Goal: Information Seeking & Learning: Learn about a topic

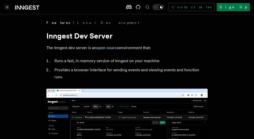
click at [5, 7] on button "Toggle navigation" at bounding box center [7, 7] width 6 height 6
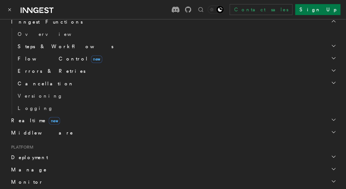
scroll to position [207, 0]
click at [21, 88] on span "Realtime new" at bounding box center [25, 88] width 38 height 5
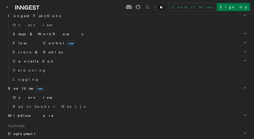
click at [26, 98] on span "Overview" at bounding box center [39, 97] width 52 height 4
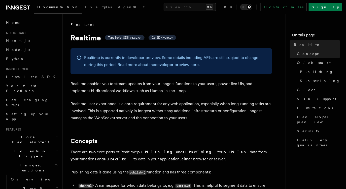
click at [125, 38] on span "TypeScript SDK v3.32.0+" at bounding box center [124, 38] width 33 height 4
click at [117, 36] on span "TypeScript SDK v3.32.0+" at bounding box center [124, 38] width 33 height 4
click at [127, 38] on span "TypeScript SDK v3.32.0+" at bounding box center [124, 38] width 33 height 4
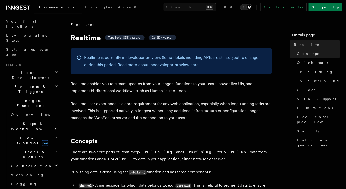
scroll to position [135, 0]
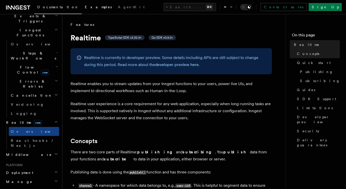
click at [85, 11] on link "Examples" at bounding box center [98, 8] width 33 height 12
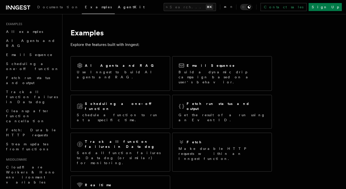
click at [118, 6] on span "AgentKit" at bounding box center [131, 7] width 27 height 4
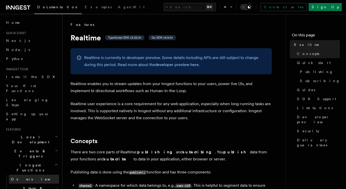
click at [33, 139] on link "Overview" at bounding box center [34, 179] width 50 height 9
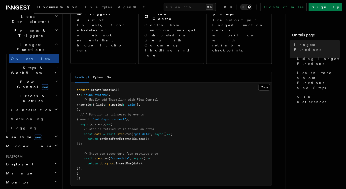
scroll to position [123, 0]
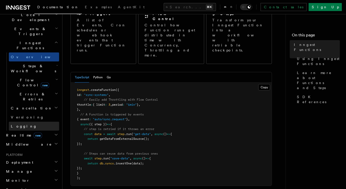
click at [34, 122] on link "Logging" at bounding box center [34, 126] width 50 height 9
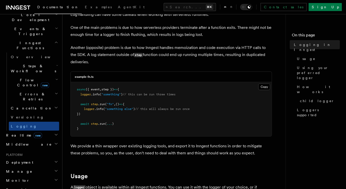
scroll to position [50, 0]
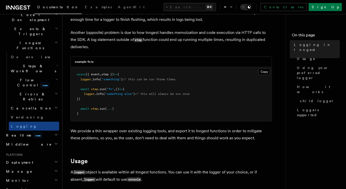
click at [49, 131] on h2 "Realtime new" at bounding box center [31, 135] width 55 height 9
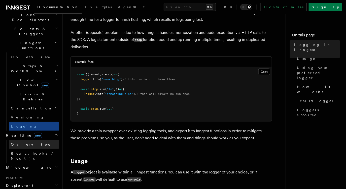
click at [45, 139] on link "Overview" at bounding box center [34, 144] width 50 height 9
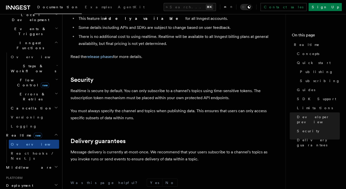
scroll to position [1392, 0]
